Goal: Task Accomplishment & Management: Complete application form

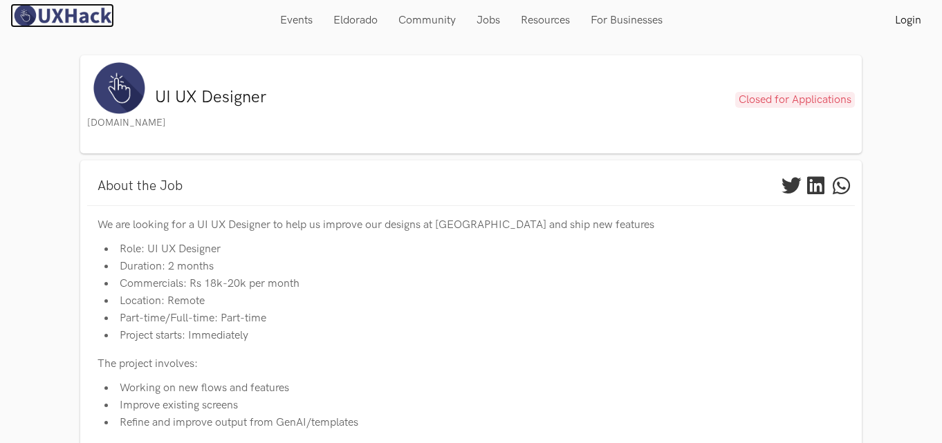
click at [60, 10] on img at bounding box center [62, 15] width 104 height 24
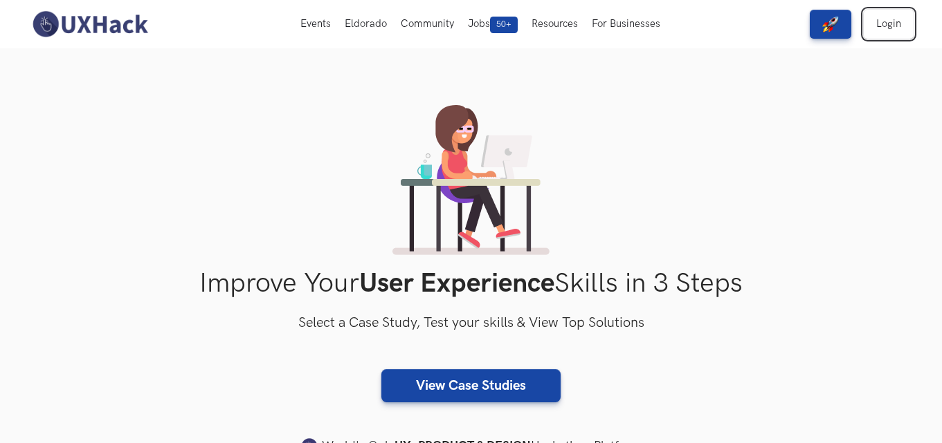
click at [880, 26] on link "Login" at bounding box center [888, 24] width 50 height 29
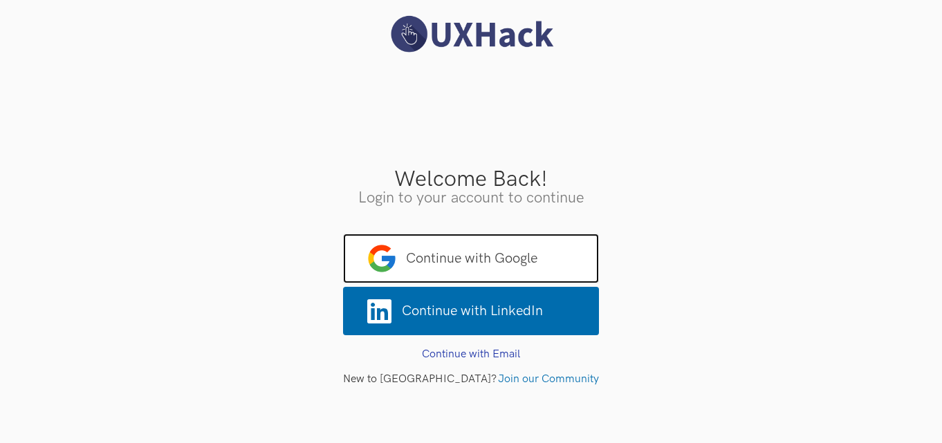
click at [537, 259] on span "Continue with Google" at bounding box center [471, 259] width 256 height 50
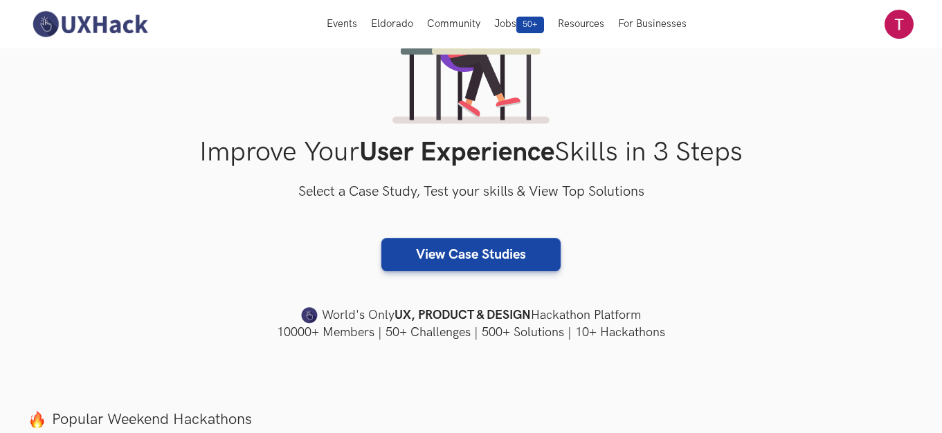
scroll to position [186, 0]
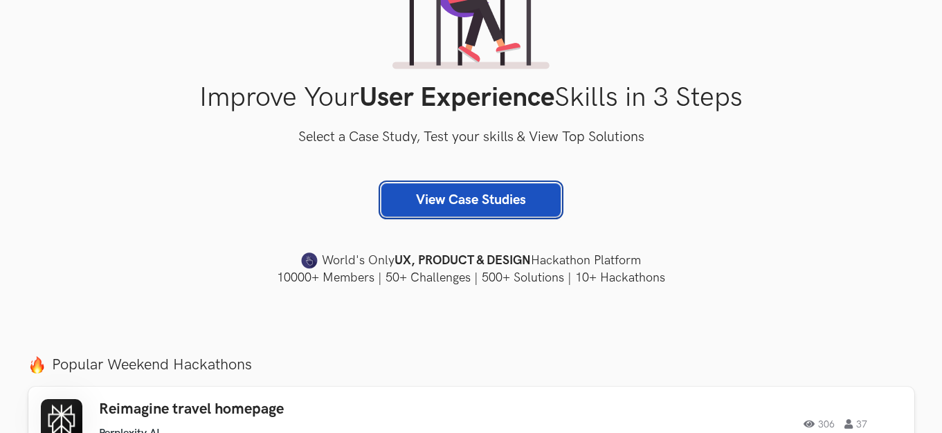
click at [511, 214] on link "View Case Studies" at bounding box center [470, 199] width 179 height 33
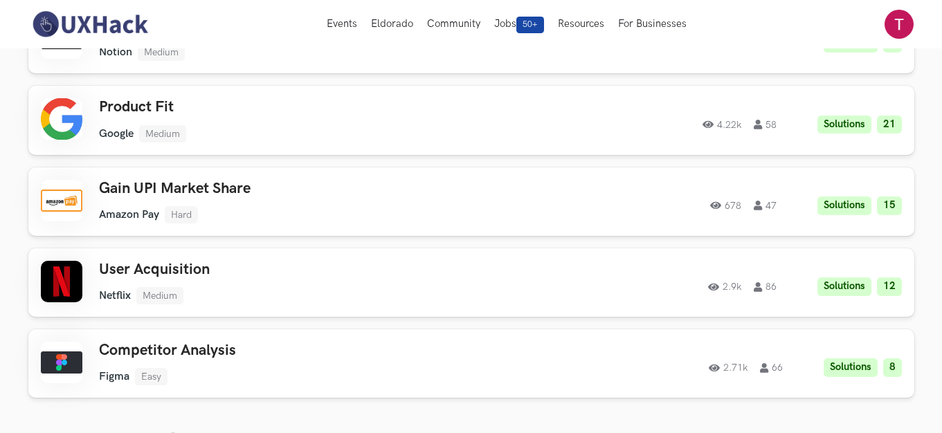
scroll to position [176, 0]
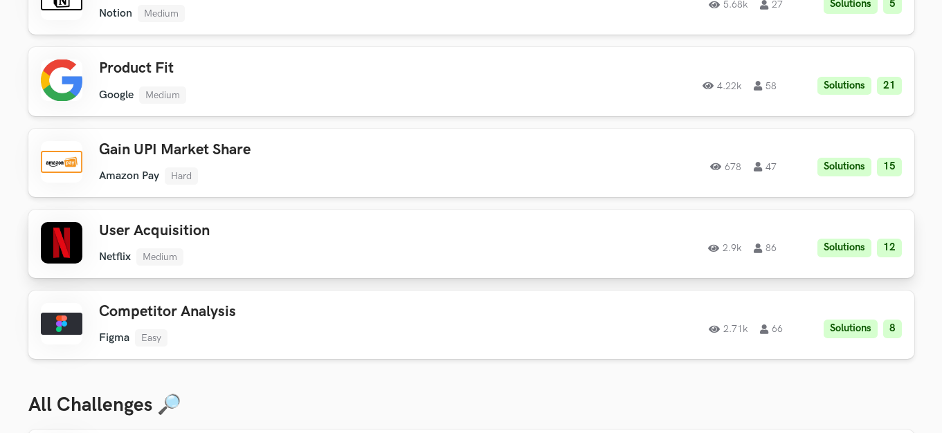
click at [102, 232] on h3 "User Acquisition" at bounding box center [295, 231] width 393 height 18
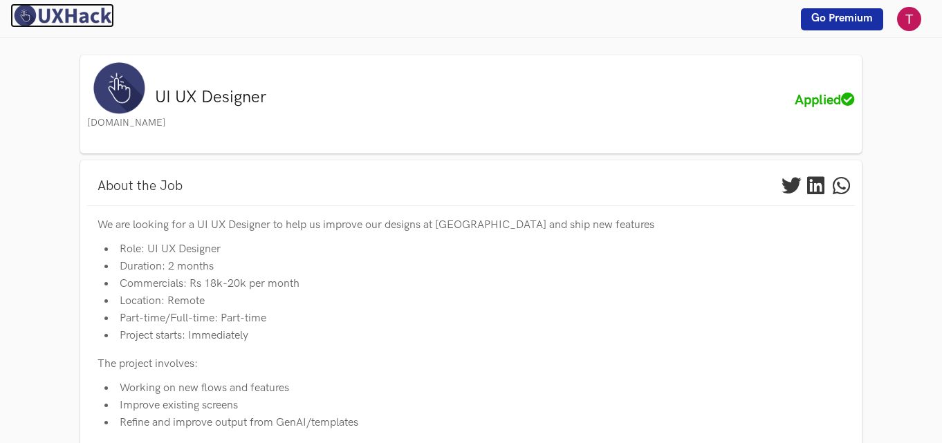
click at [43, 10] on img at bounding box center [62, 15] width 104 height 24
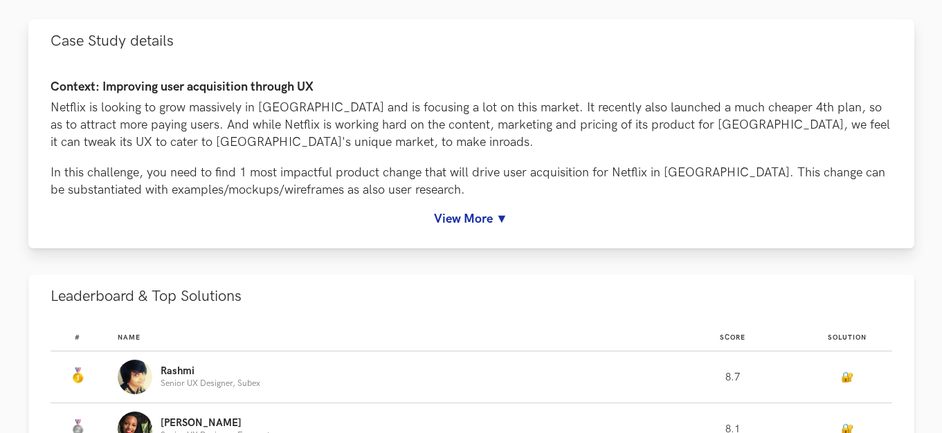
scroll to position [158, 0]
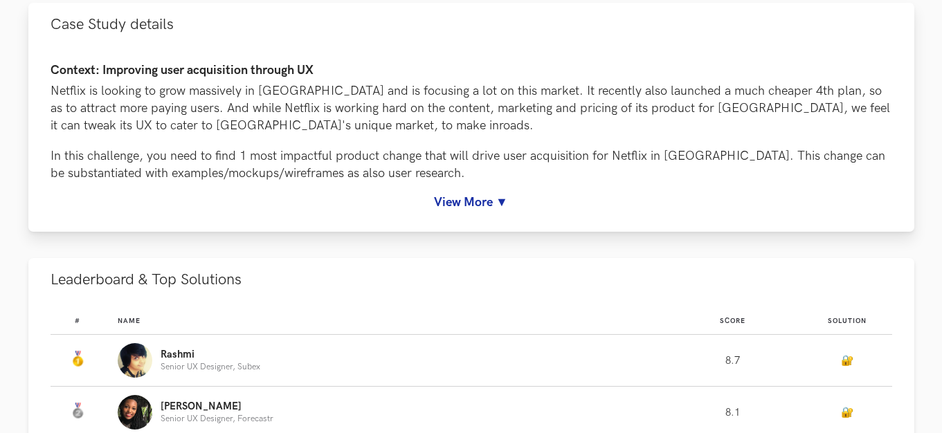
click at [498, 205] on link "View More ▼" at bounding box center [471, 202] width 841 height 15
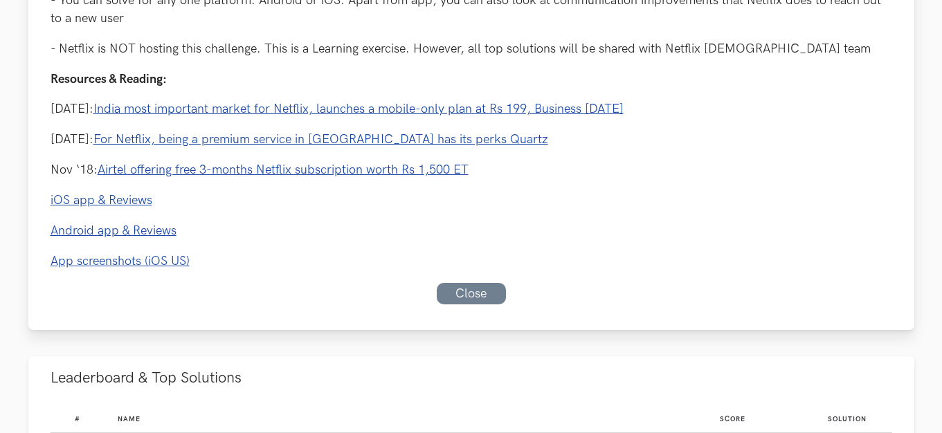
scroll to position [659, 0]
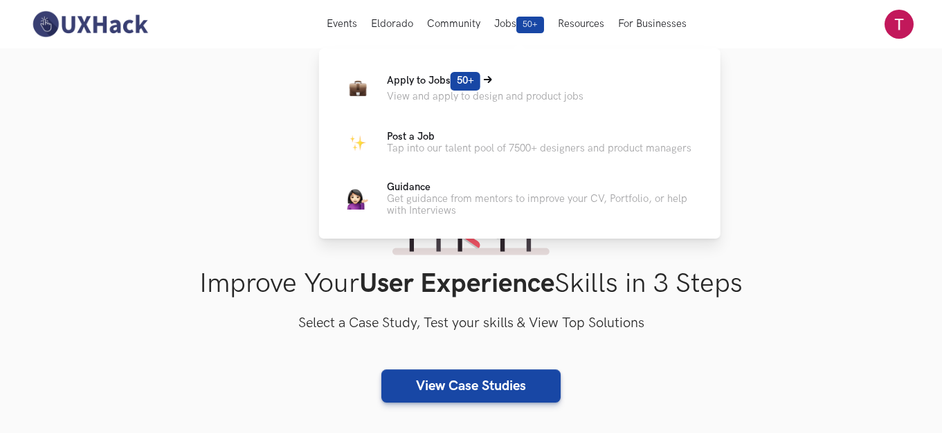
click at [439, 95] on p "View and apply to design and product jobs" at bounding box center [485, 97] width 196 height 12
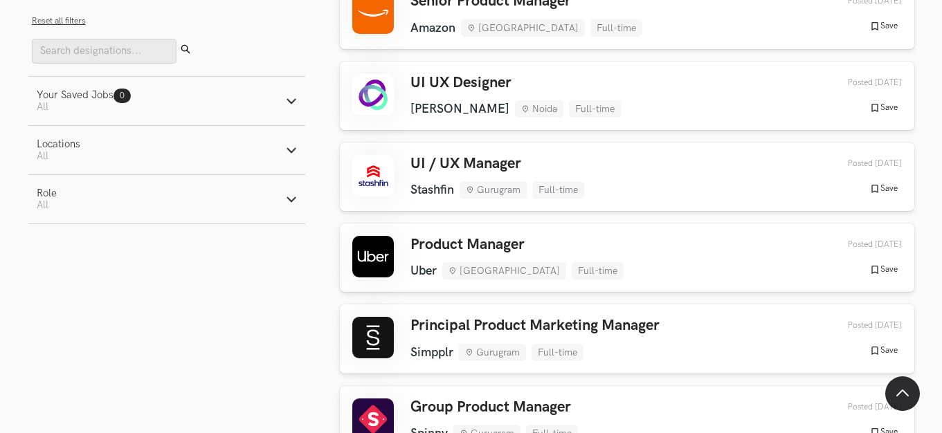
scroll to position [655, 0]
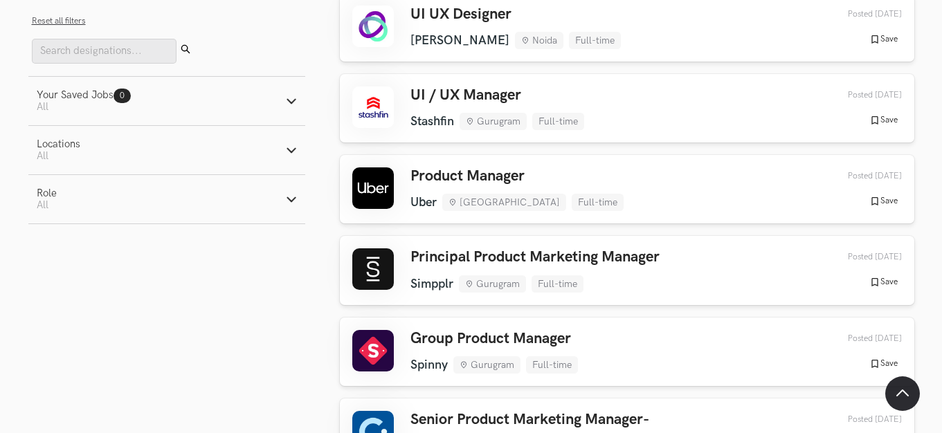
click at [287, 148] on line "button" at bounding box center [291, 152] width 8 height 8
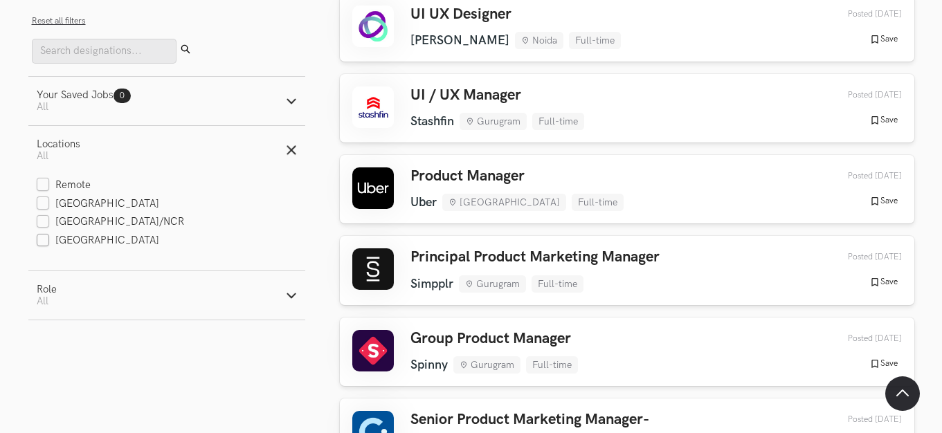
click at [48, 236] on label "Mumbai" at bounding box center [98, 241] width 123 height 15
click at [48, 236] on input "Mumbai" at bounding box center [43, 241] width 13 height 13
checkbox input "true"
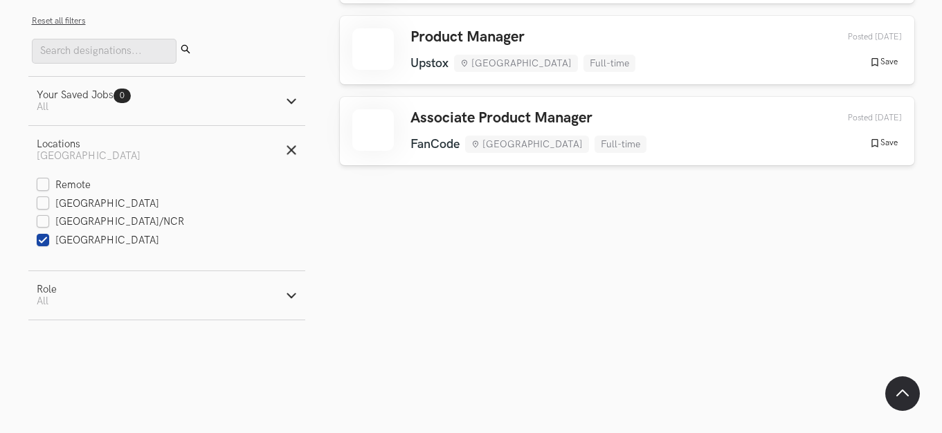
click at [47, 295] on span "All" at bounding box center [43, 301] width 12 height 12
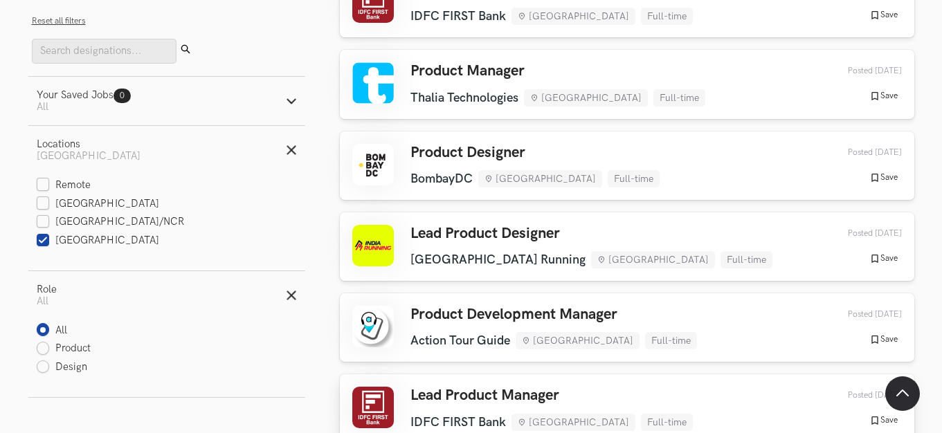
scroll to position [221, 0]
